Goal: Transaction & Acquisition: Purchase product/service

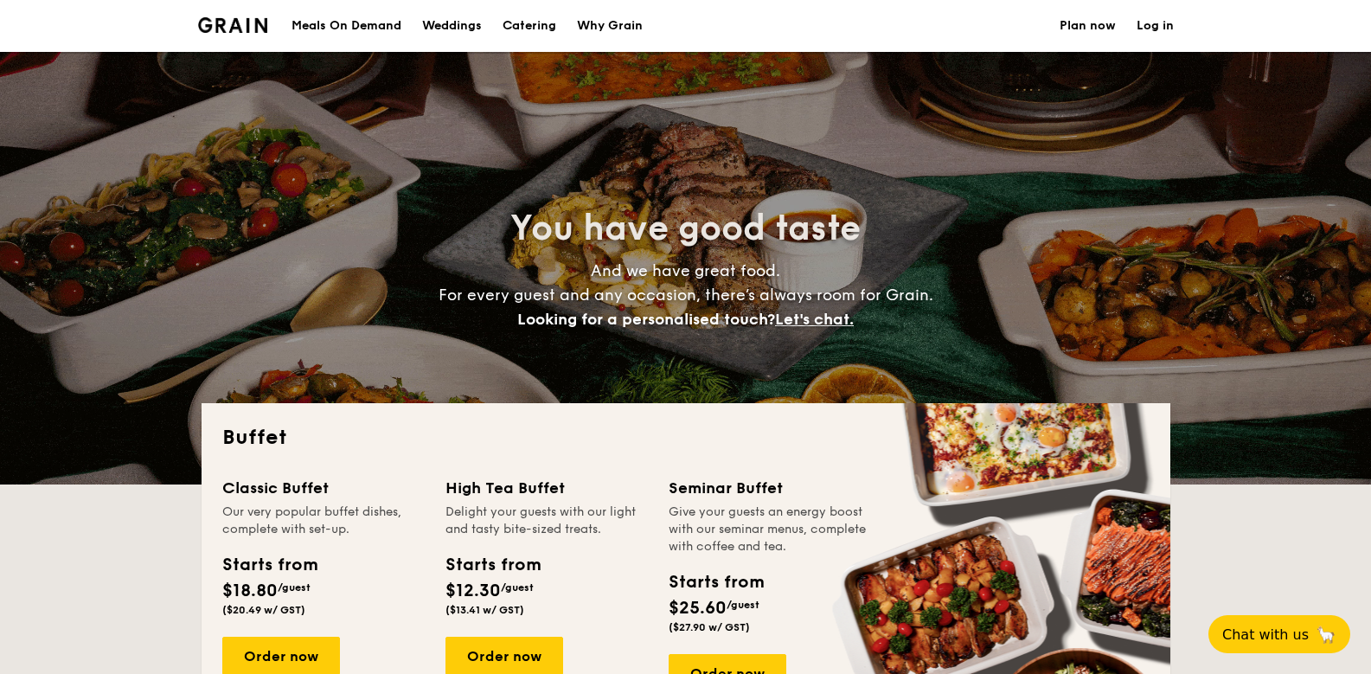
select select
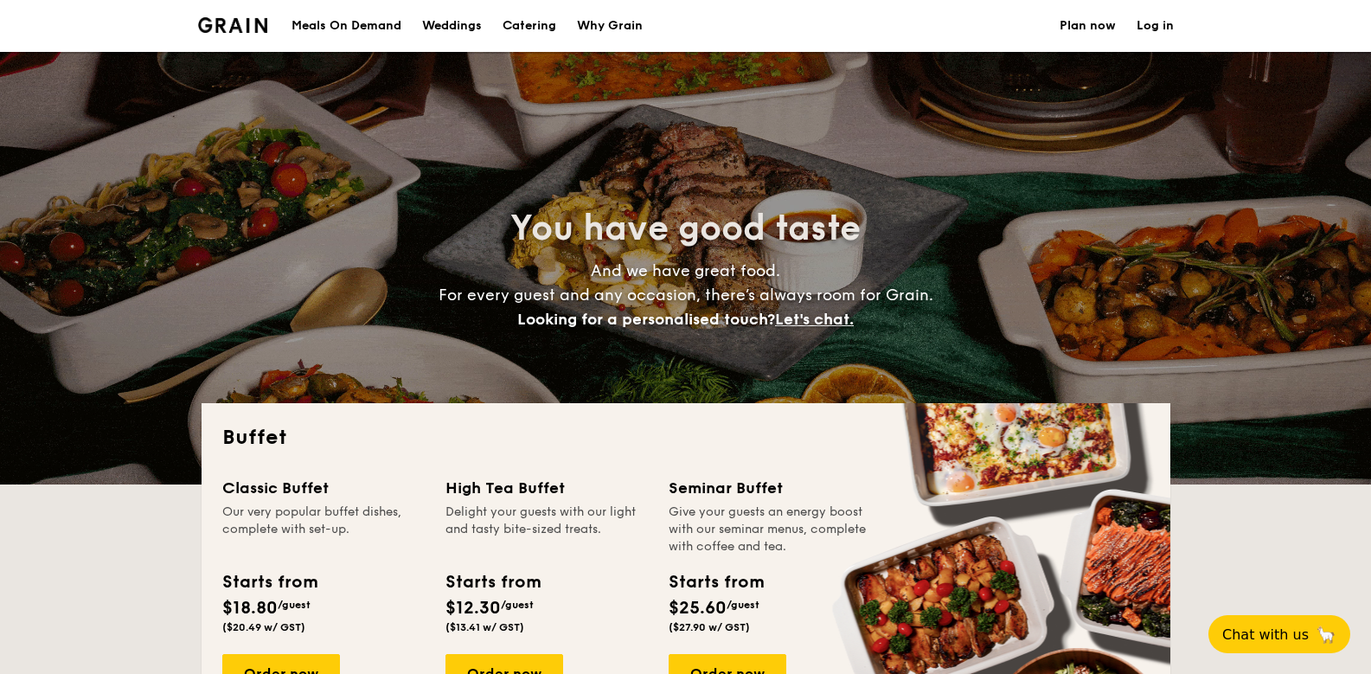
click at [523, 28] on h1 "Catering" at bounding box center [529, 26] width 54 height 52
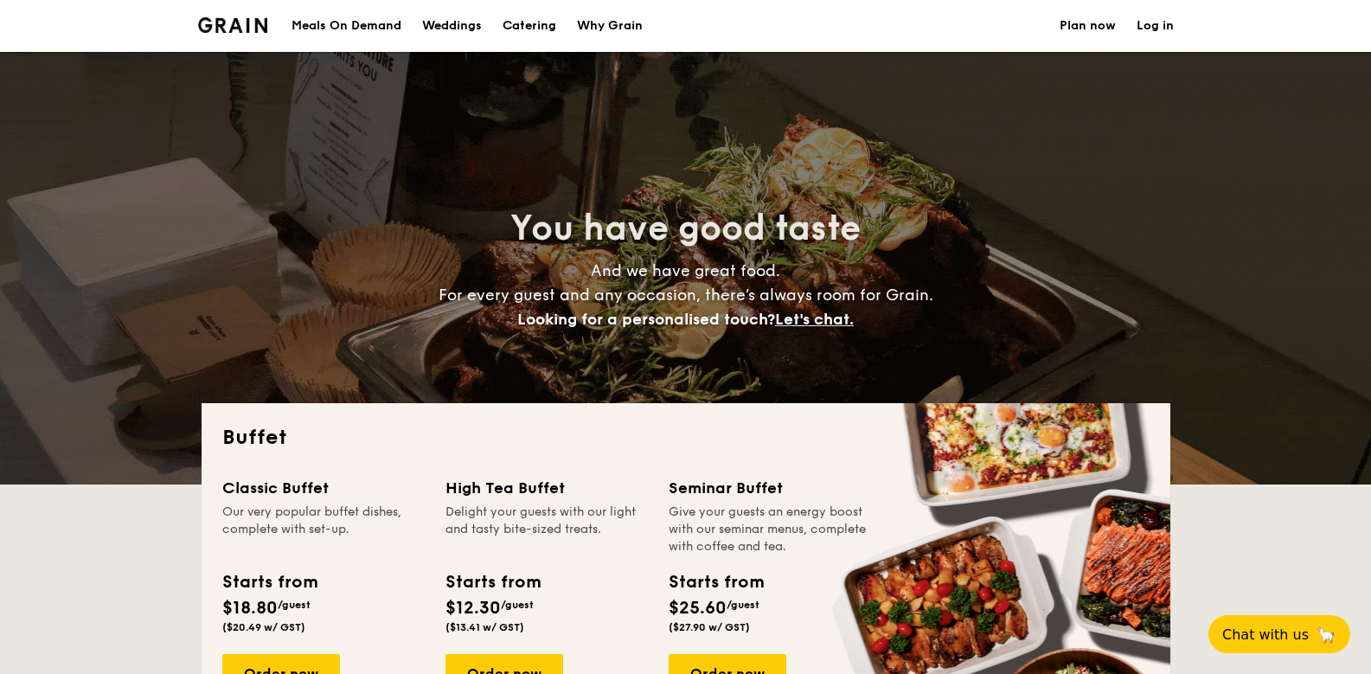
click at [520, 19] on h1 "Catering" at bounding box center [529, 26] width 54 height 52
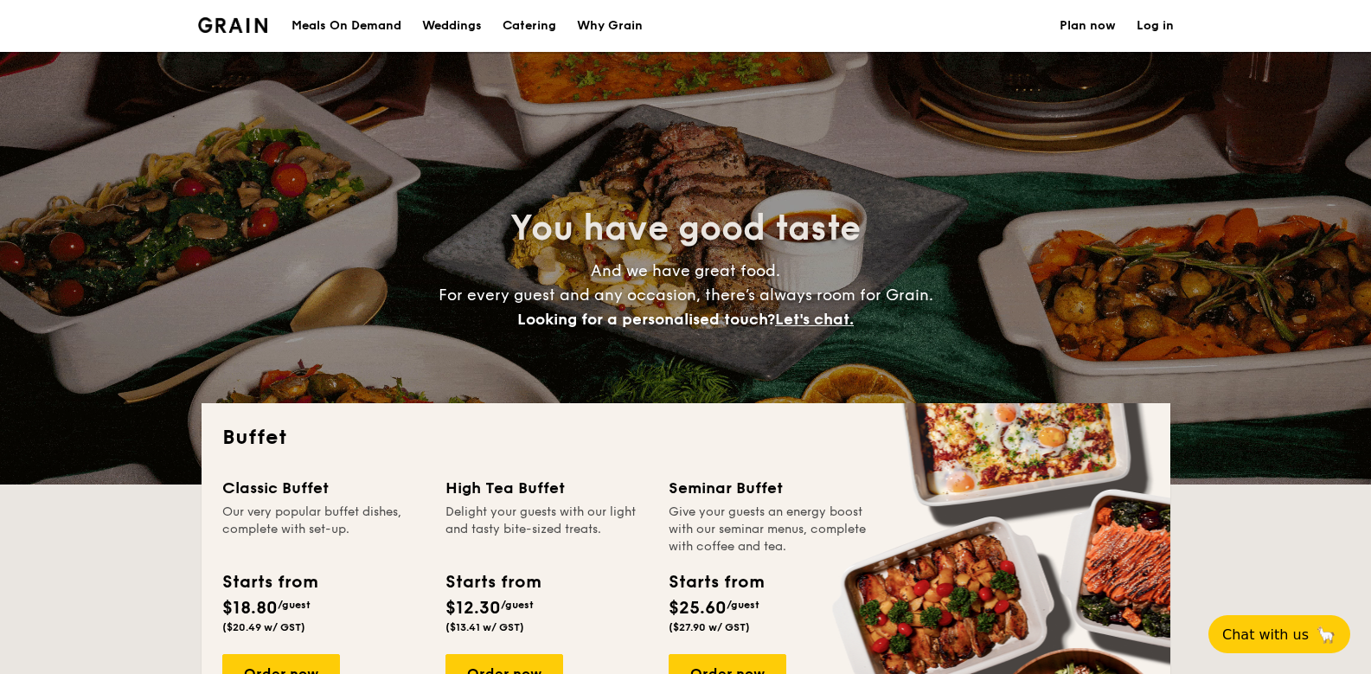
click at [746, 39] on section "Meals On Demand Weddings Catering Why Grain Plan now Log in" at bounding box center [685, 26] width 975 height 52
click at [438, 26] on div "Weddings" at bounding box center [452, 26] width 60 height 52
select select
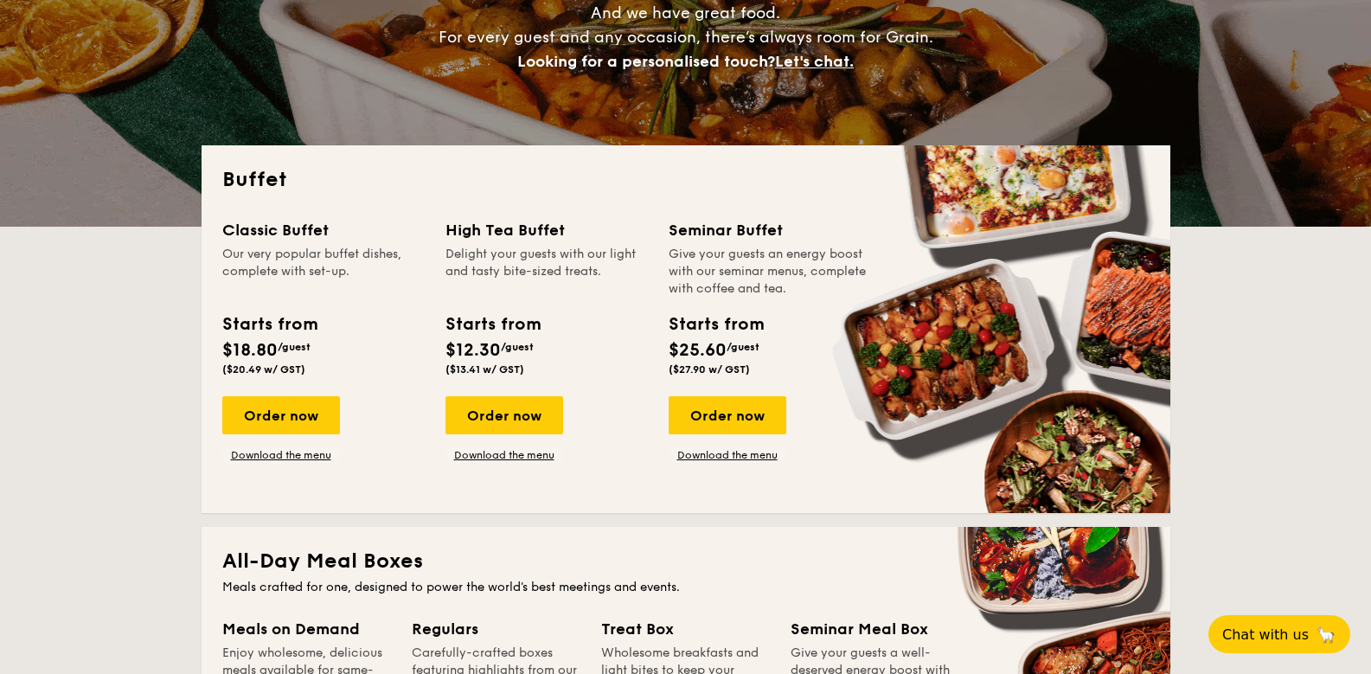
scroll to position [259, 0]
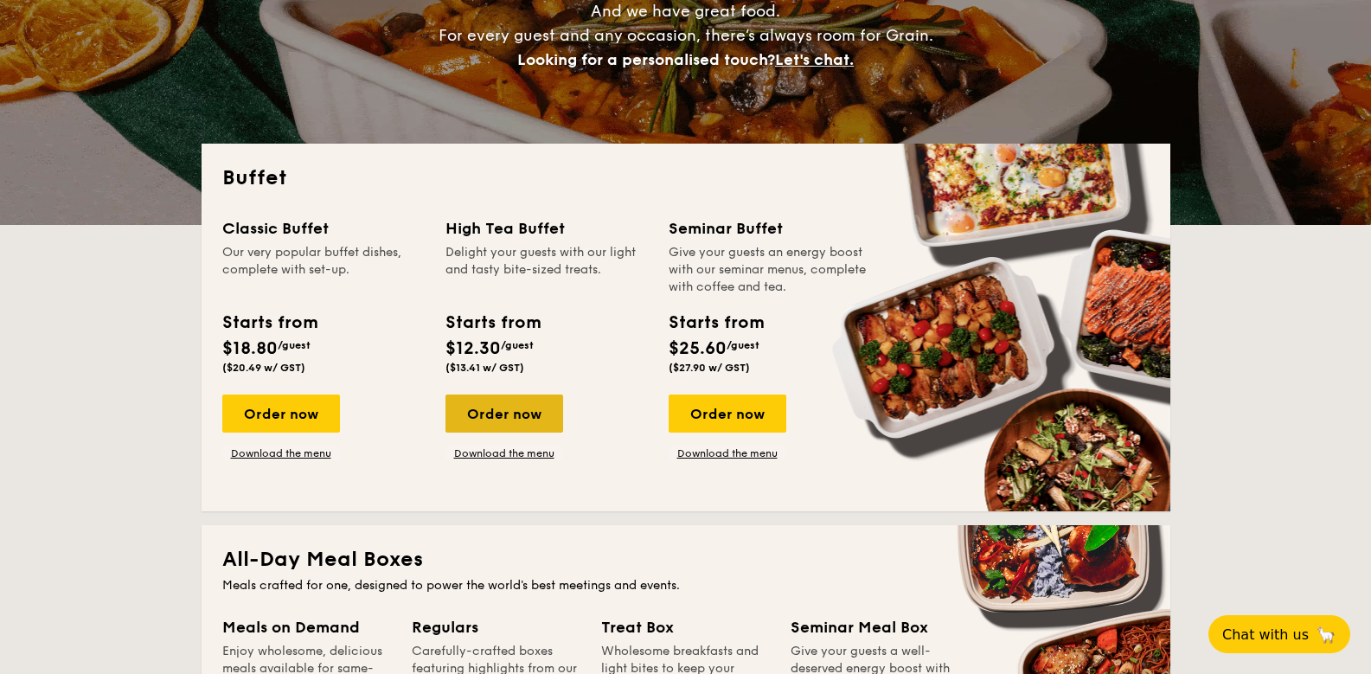
click at [504, 411] on div "Order now" at bounding box center [504, 413] width 118 height 38
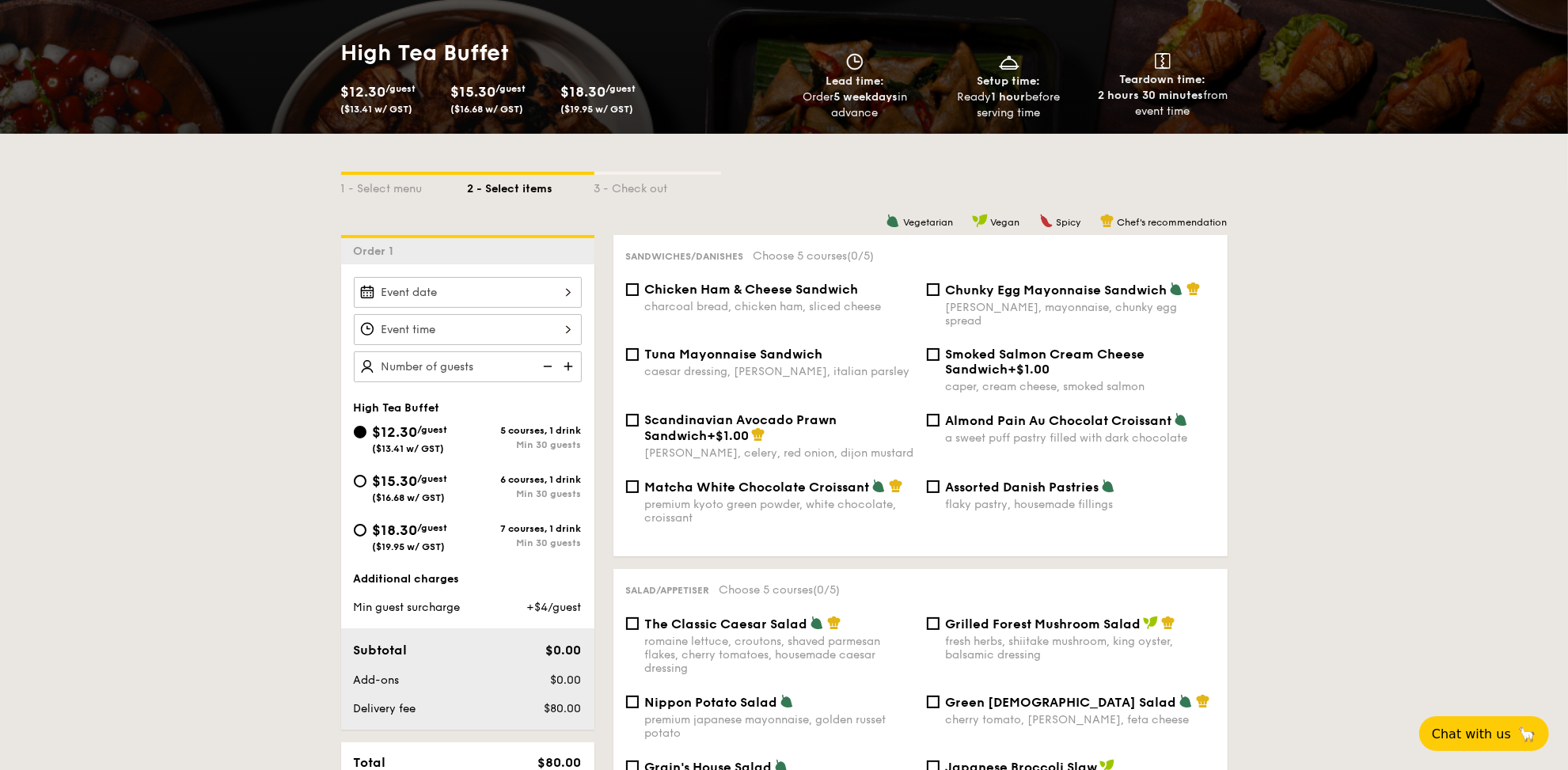
scroll to position [396, 0]
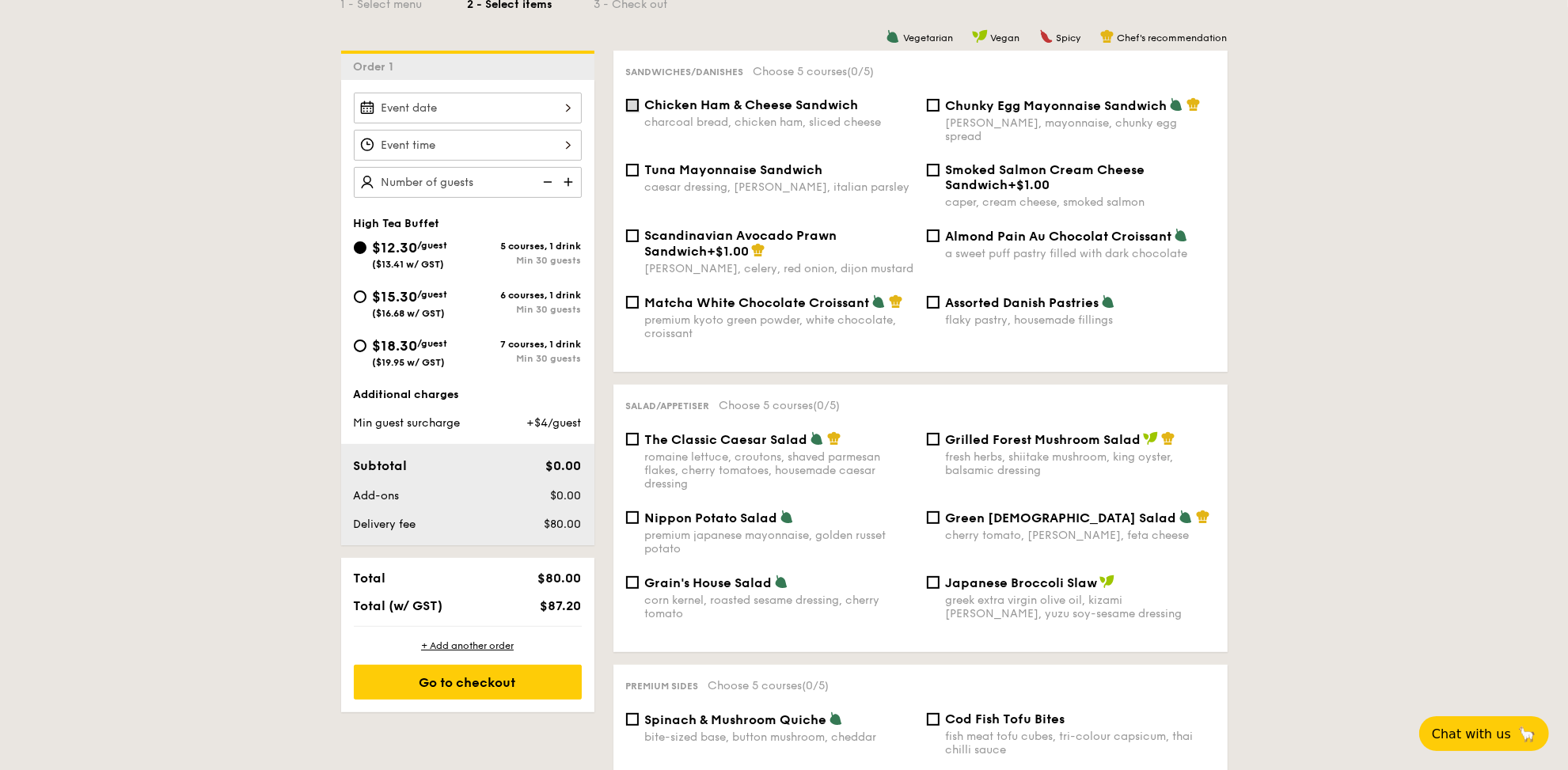
click at [626, 103] on input "Chicken Ham & Cheese Sandwich charcoal bread, chicken ham, sliced cheese" at bounding box center [633, 105] width 13 height 13
checkbox input "true"
click at [633, 164] on input "Tuna Mayonnaise Sandwich caesar dressing, gherkin, italian parsley" at bounding box center [633, 170] width 13 height 13
click at [631, 164] on input "Tuna Mayonnaise Sandwich caesar dressing, gherkin, italian parsley" at bounding box center [633, 170] width 13 height 13
checkbox input "false"
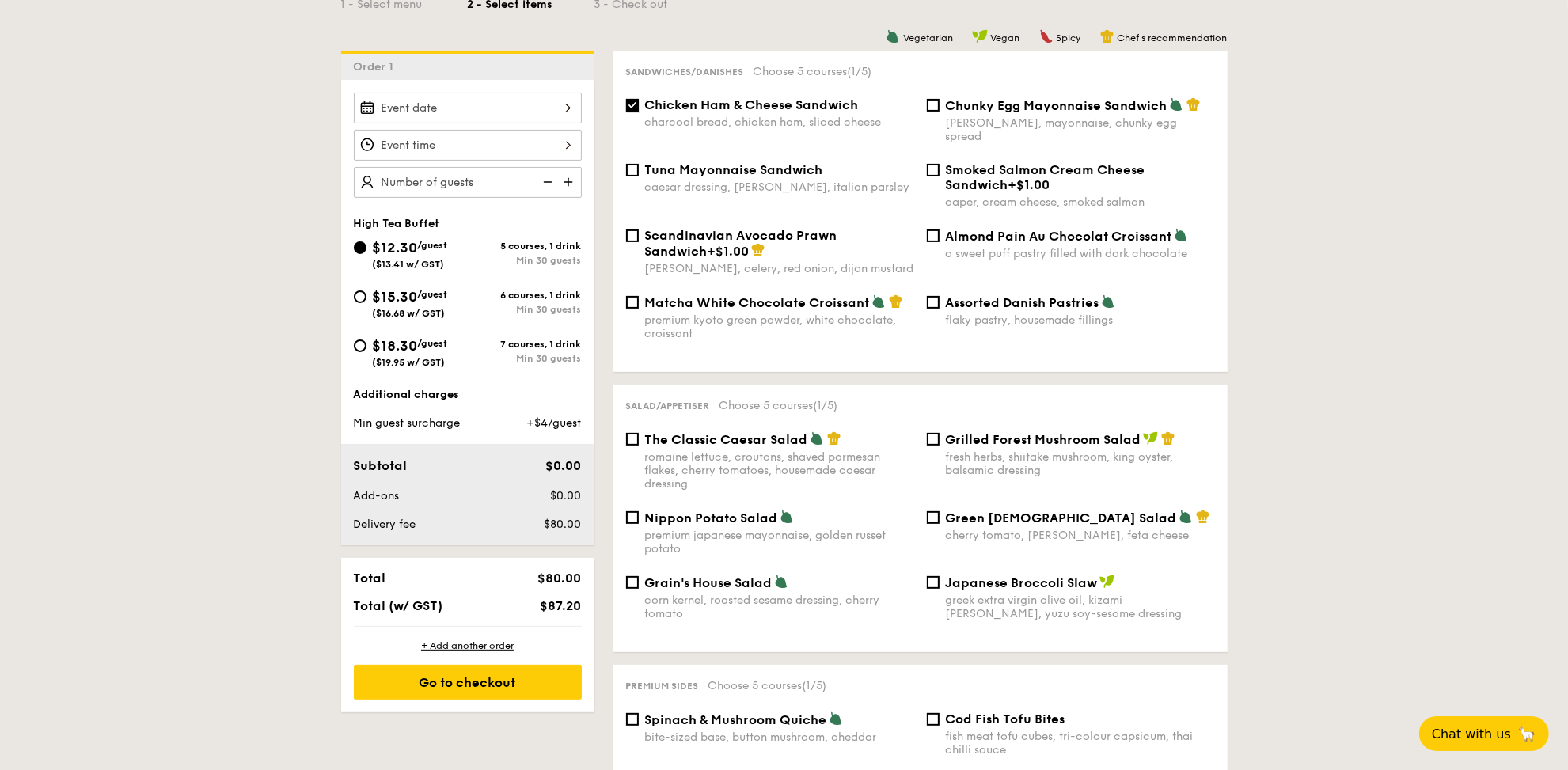
click at [628, 108] on input "Chicken Ham & Cheese Sandwich charcoal bread, chicken ham, sliced cheese" at bounding box center [633, 105] width 13 height 13
checkbox input "false"
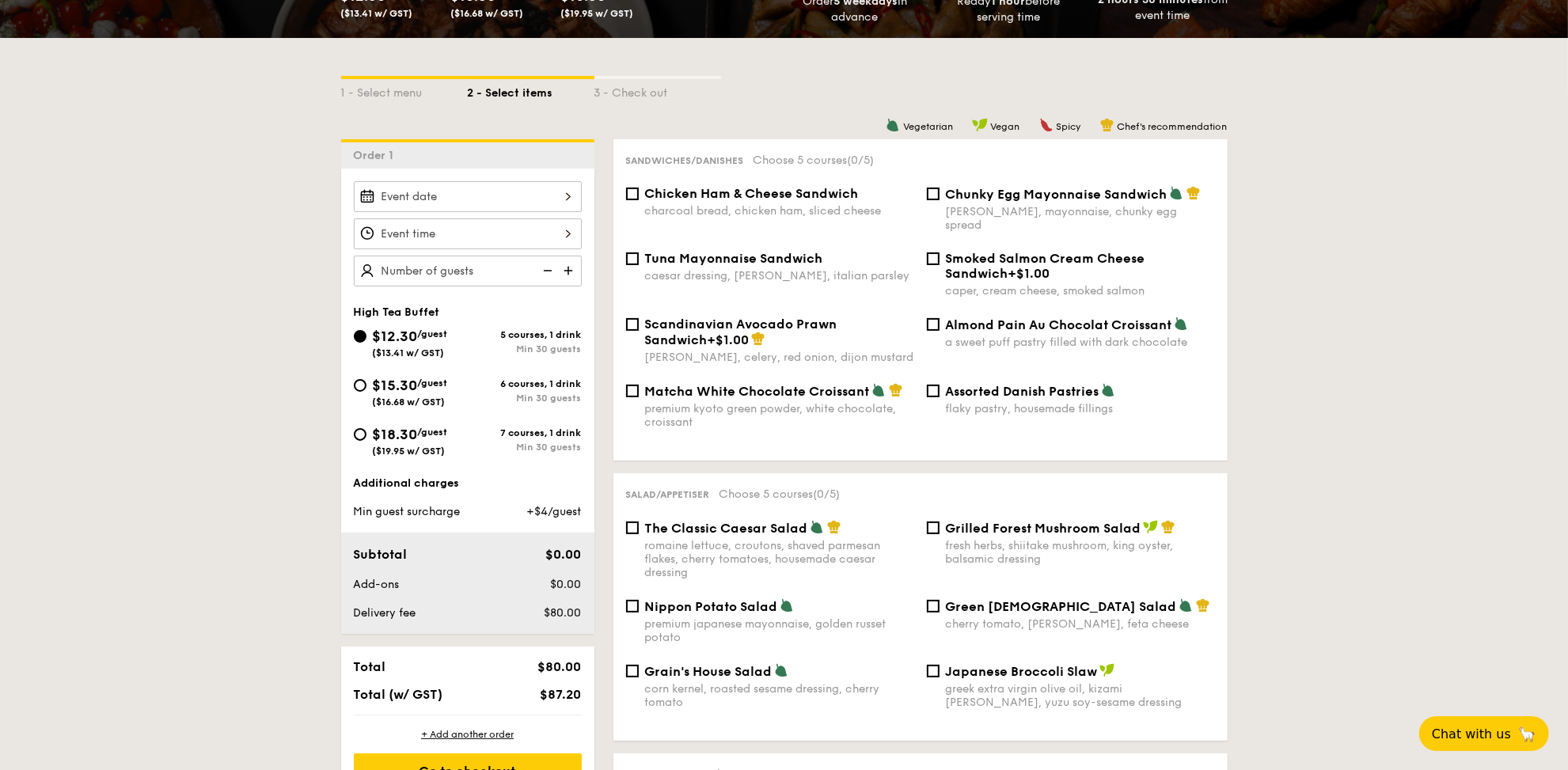
scroll to position [0, 0]
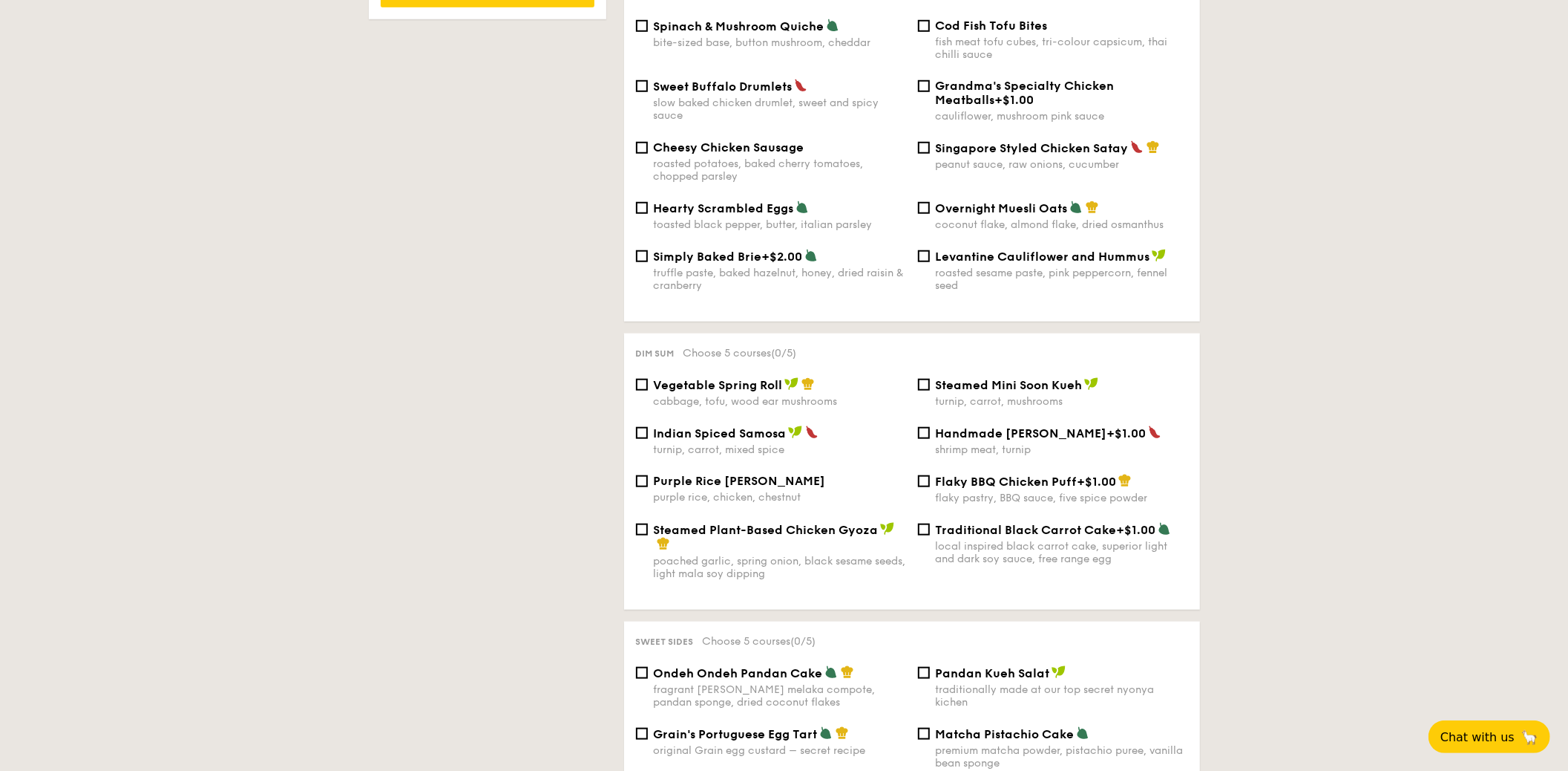
scroll to position [921, 0]
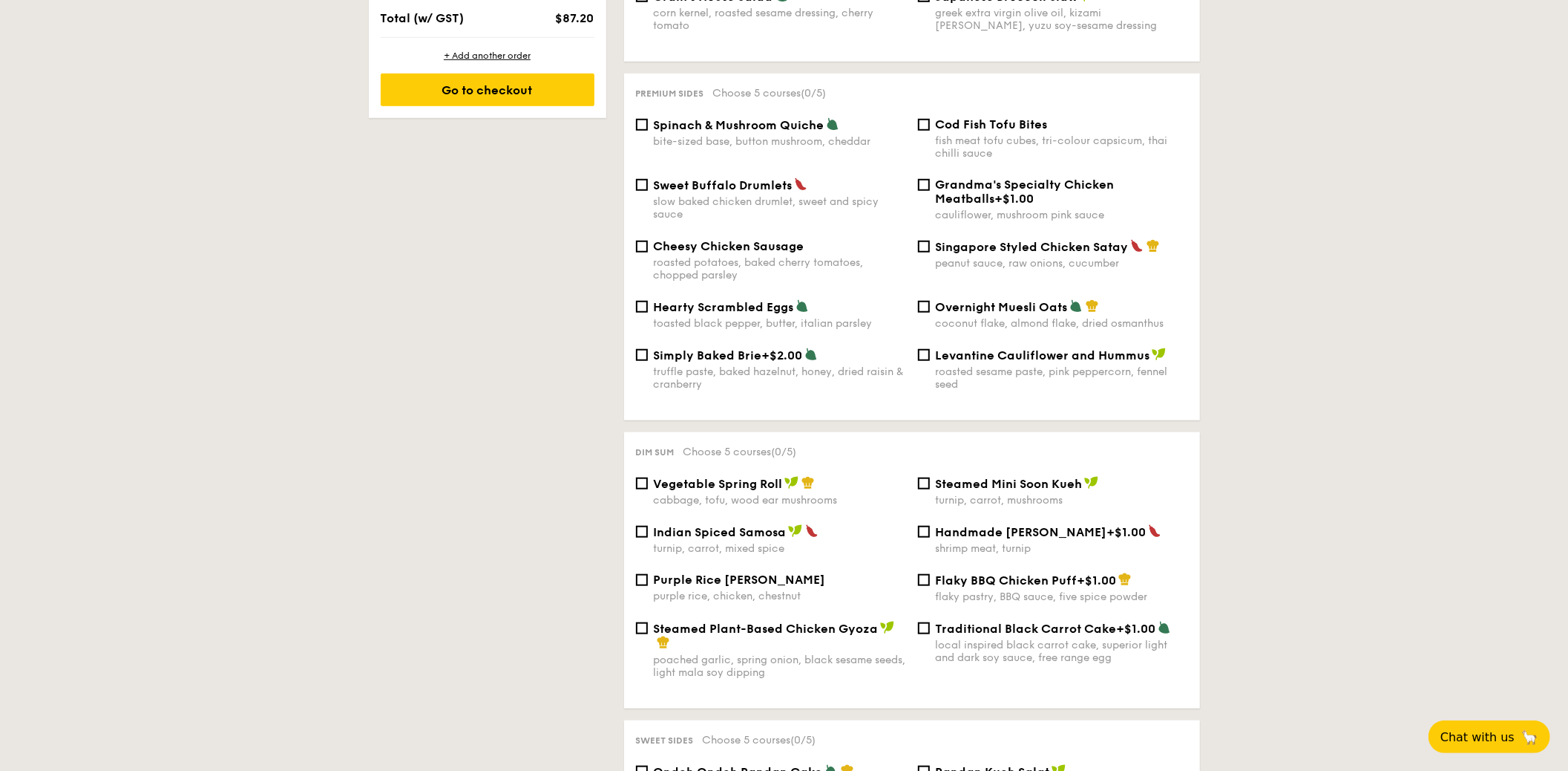
drag, startPoint x: 1330, startPoint y: 407, endPoint x: 1339, endPoint y: 395, distance: 15.0
click at [1176, 405] on div "1 - Select menu 2 - Select items 3 - Check out Order 1 High Tea Buffet $12.30 /…" at bounding box center [784, 640] width 1568 height 2476
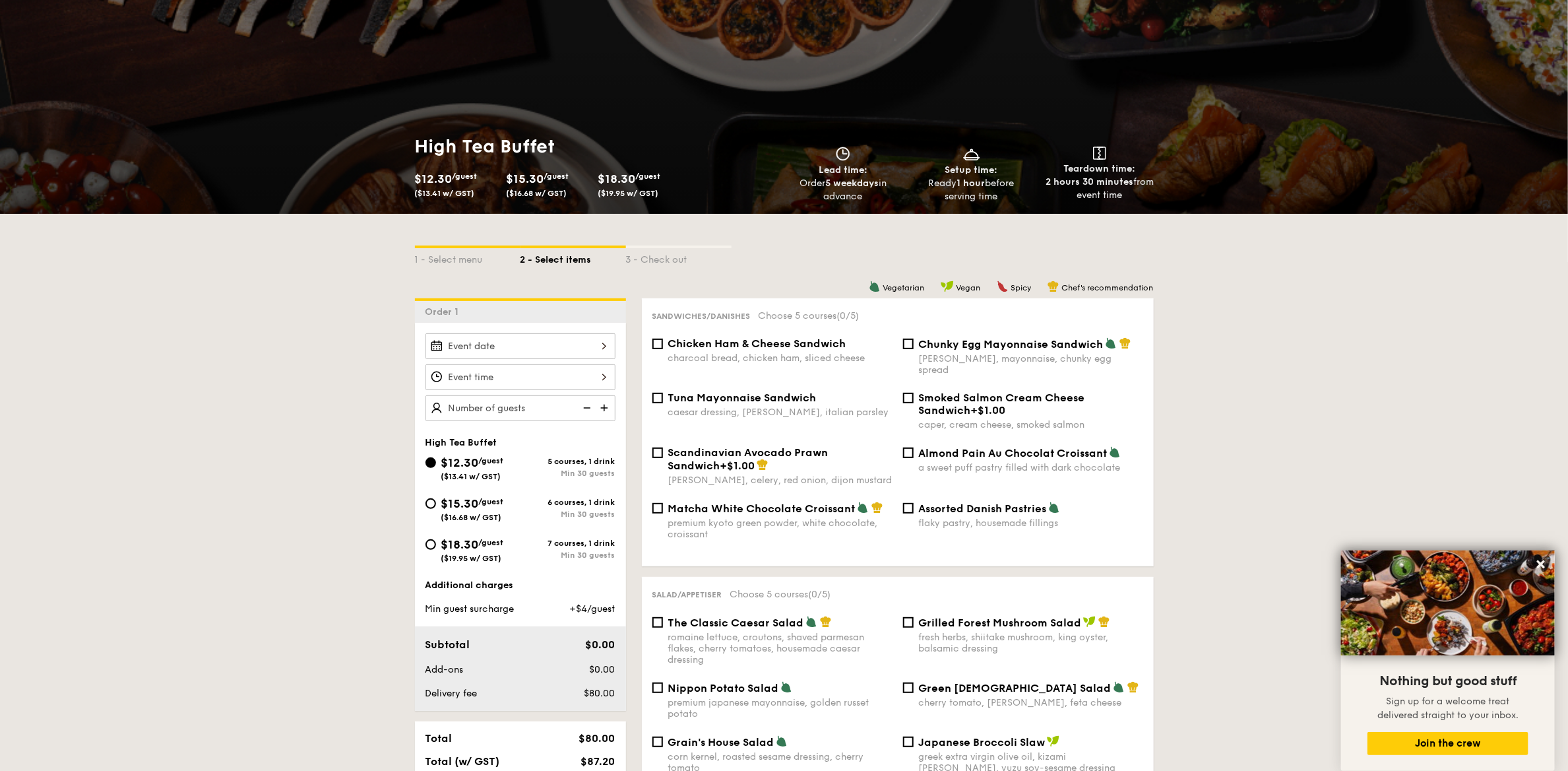
scroll to position [0, 0]
